Goal: Transaction & Acquisition: Book appointment/travel/reservation

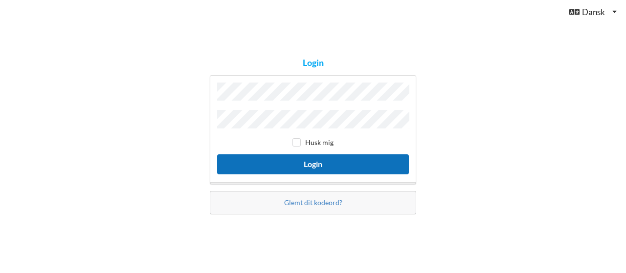
click at [324, 172] on button "Login" at bounding box center [313, 165] width 192 height 20
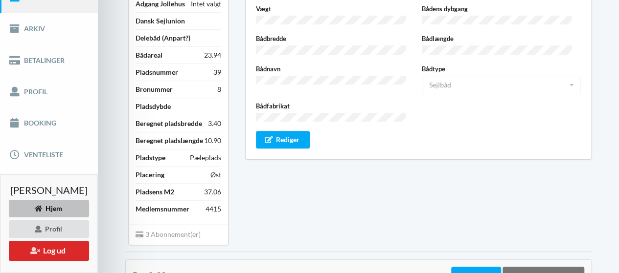
scroll to position [151, 0]
click at [35, 111] on link "Booking" at bounding box center [49, 122] width 98 height 31
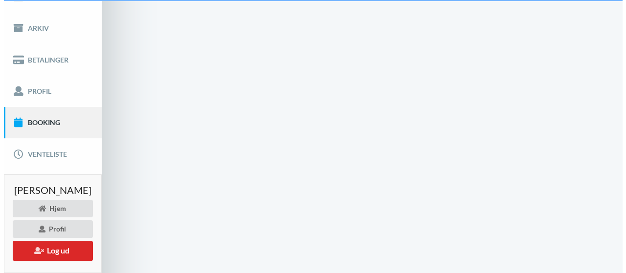
scroll to position [38, 0]
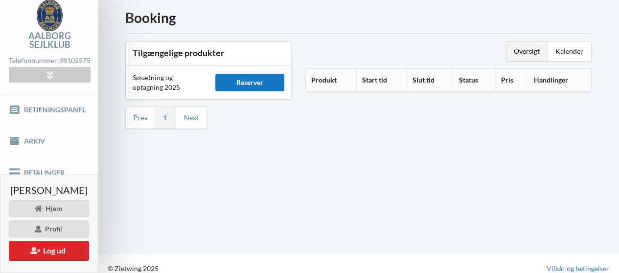
click at [283, 83] on div "Reserver" at bounding box center [249, 83] width 69 height 18
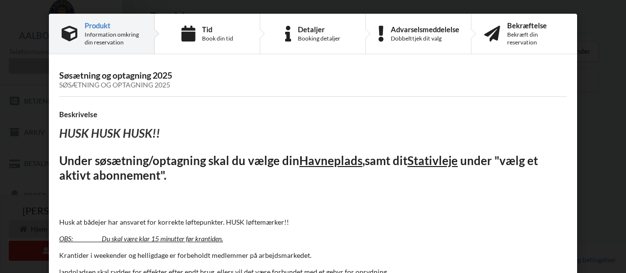
scroll to position [101, 0]
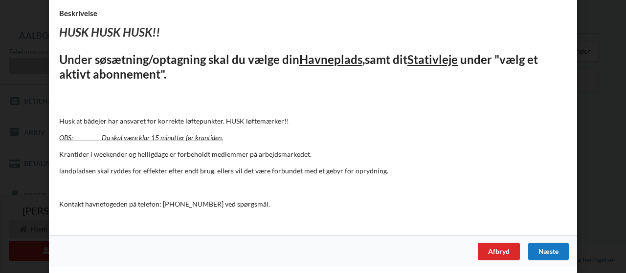
click at [556, 255] on div "Næste" at bounding box center [548, 252] width 41 height 18
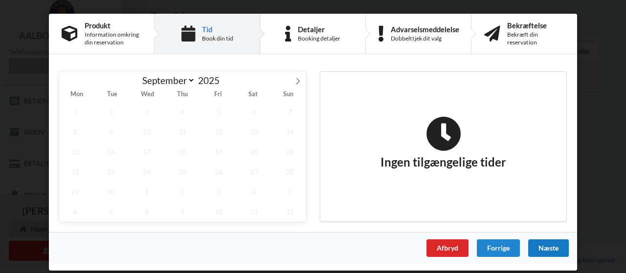
scroll to position [0, 0]
click at [99, 192] on span "30" at bounding box center [111, 192] width 32 height 20
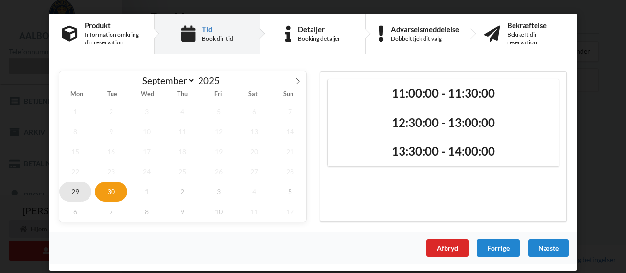
click at [81, 192] on span "29" at bounding box center [75, 192] width 32 height 20
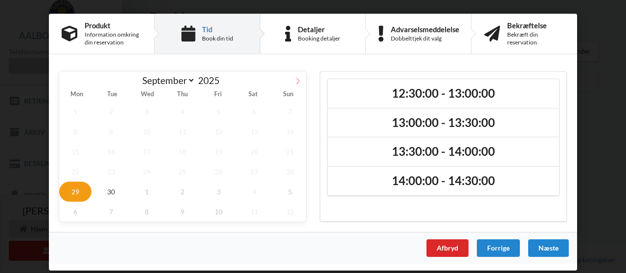
click at [296, 78] on icon at bounding box center [297, 81] width 7 height 7
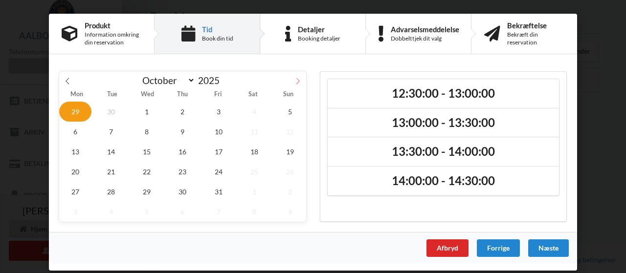
select select "9"
click at [152, 111] on span "1" at bounding box center [147, 112] width 32 height 20
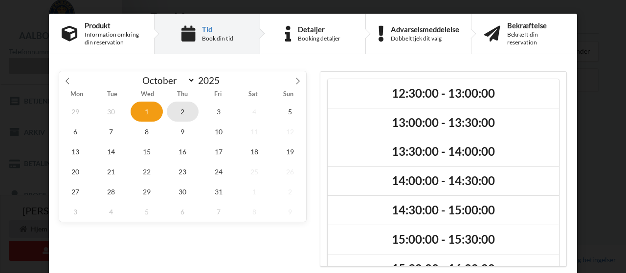
click at [187, 112] on span "2" at bounding box center [183, 112] width 32 height 20
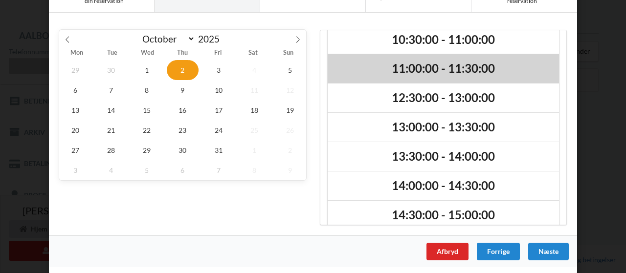
scroll to position [40, 0]
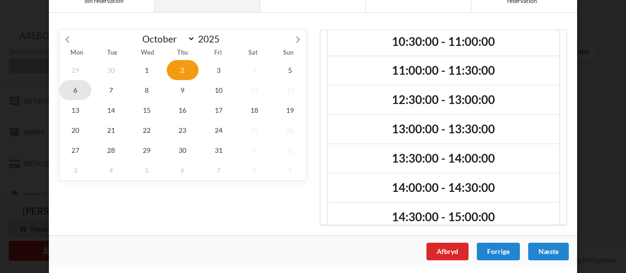
click at [82, 88] on span "6" at bounding box center [75, 90] width 32 height 20
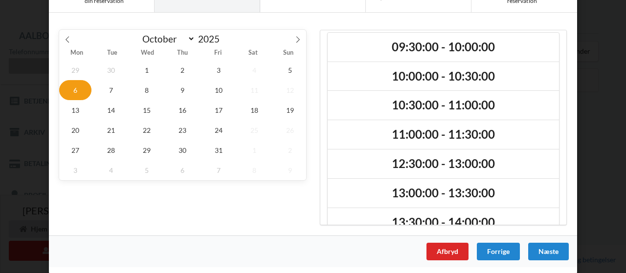
scroll to position [0, 0]
